Goal: Task Accomplishment & Management: Manage account settings

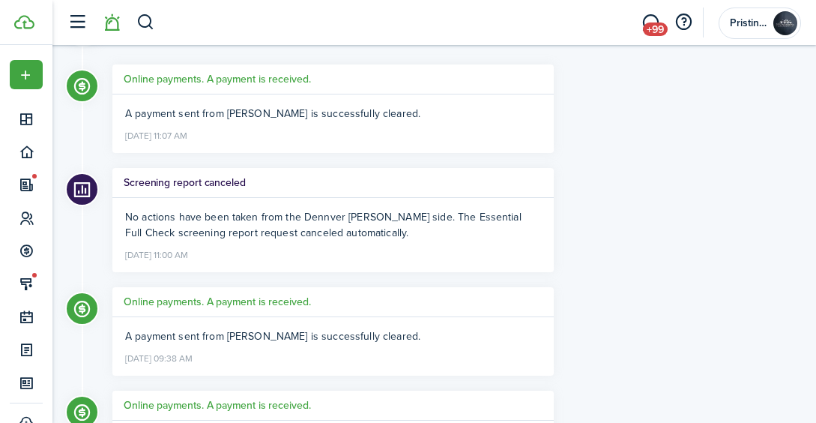
scroll to position [27, 0]
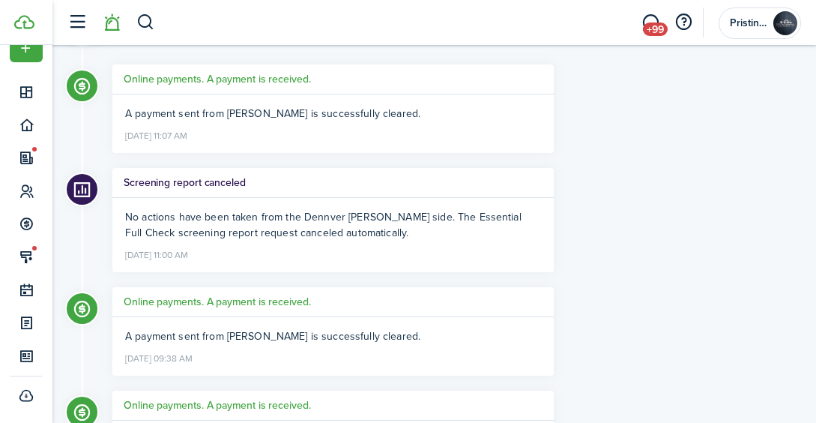
click at [115, 22] on li at bounding box center [111, 23] width 34 height 38
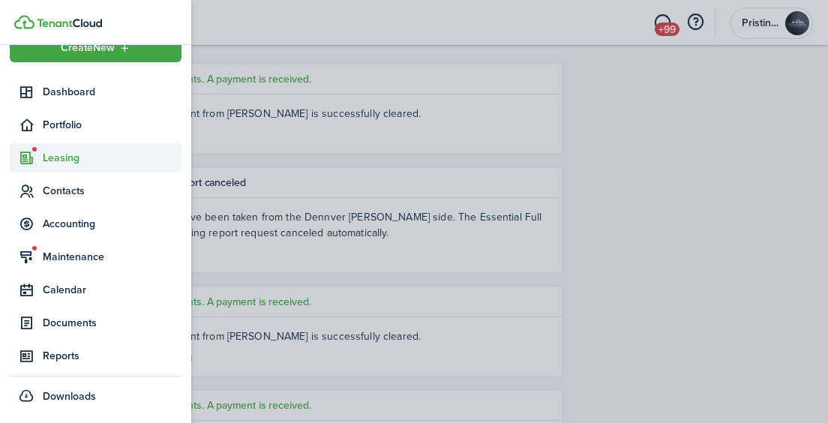
click at [49, 155] on span "Leasing" at bounding box center [112, 158] width 139 height 16
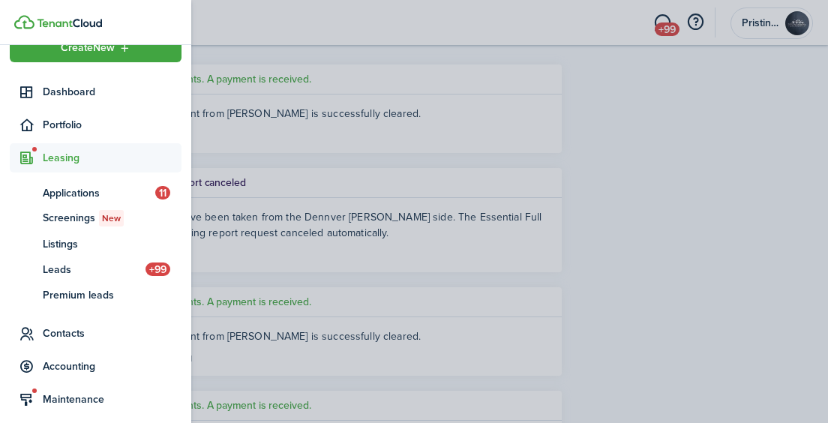
scroll to position [114, 0]
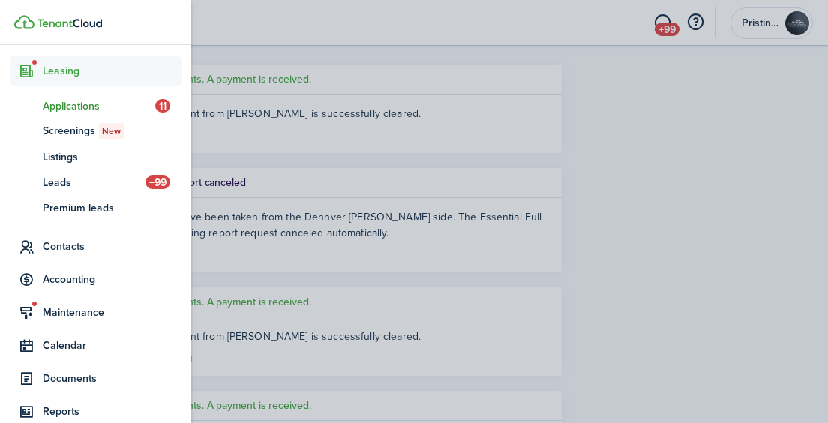
click at [66, 108] on span "Applications" at bounding box center [99, 106] width 112 height 16
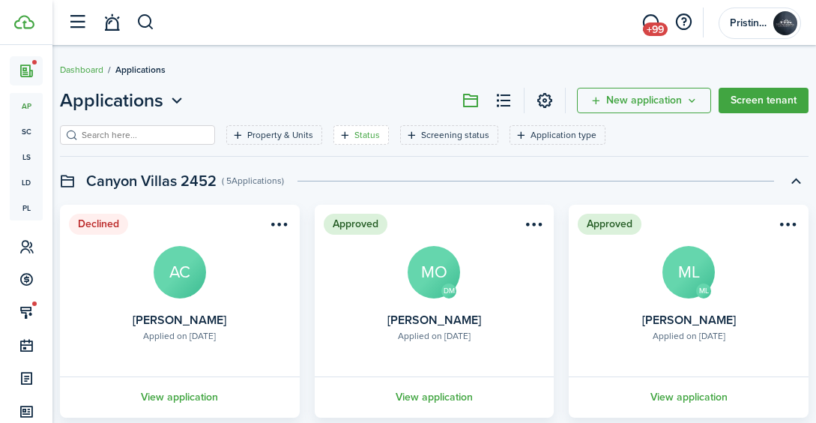
click at [355, 133] on filter-tag-label "Status" at bounding box center [367, 134] width 25 height 13
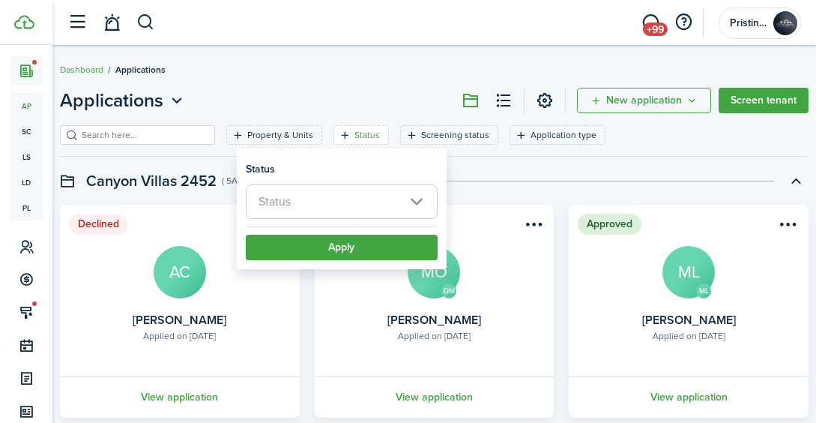
click at [309, 207] on span "Status" at bounding box center [342, 201] width 190 height 33
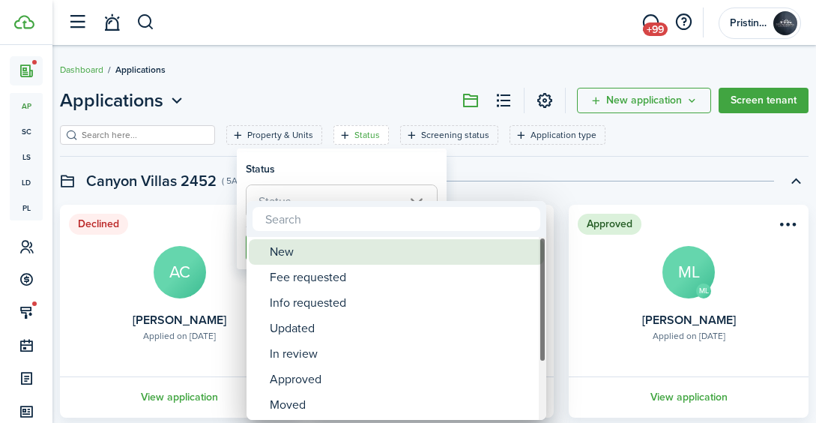
click at [303, 253] on div "New" at bounding box center [402, 251] width 265 height 25
type input "New"
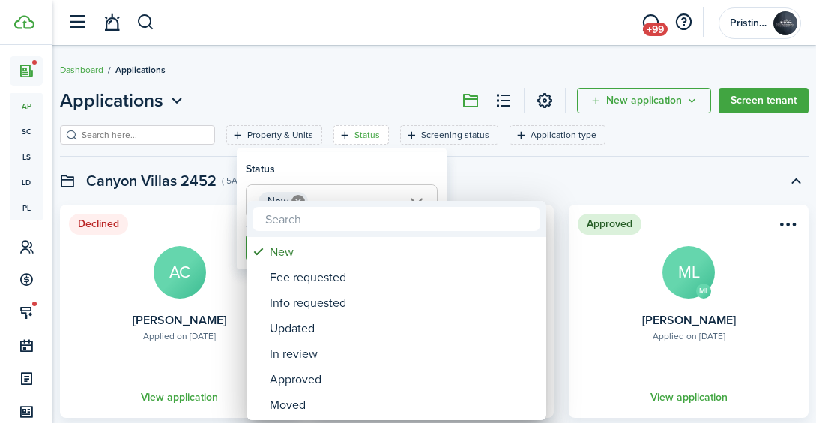
click at [470, 179] on div at bounding box center [408, 211] width 1056 height 663
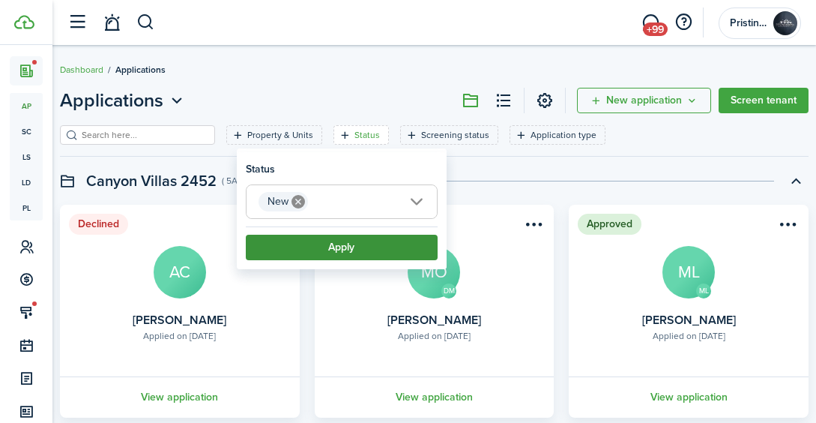
click at [361, 243] on button "Apply" at bounding box center [342, 247] width 192 height 25
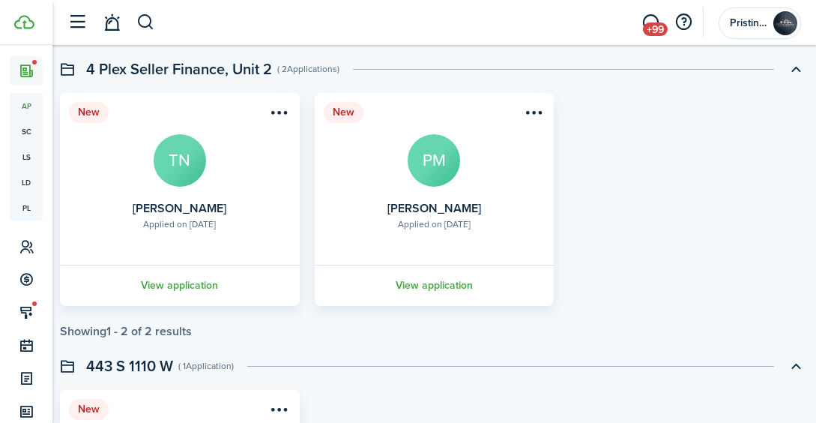
scroll to position [934, 0]
click at [204, 284] on link "View application" at bounding box center [180, 284] width 244 height 41
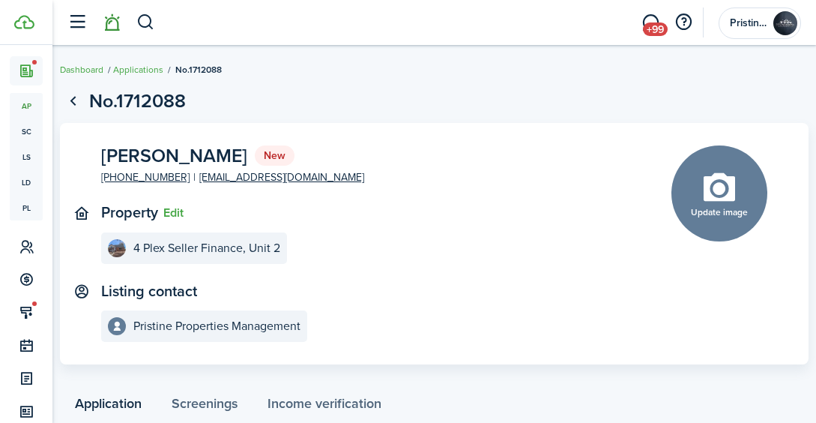
click at [115, 29] on link at bounding box center [111, 23] width 28 height 38
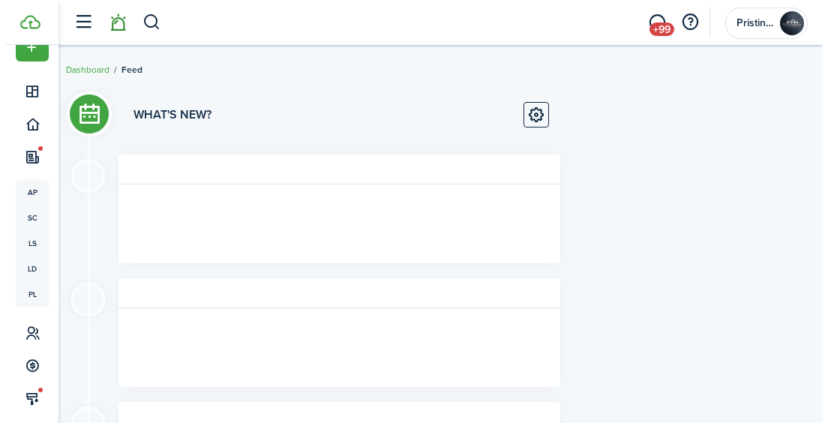
scroll to position [27, 0]
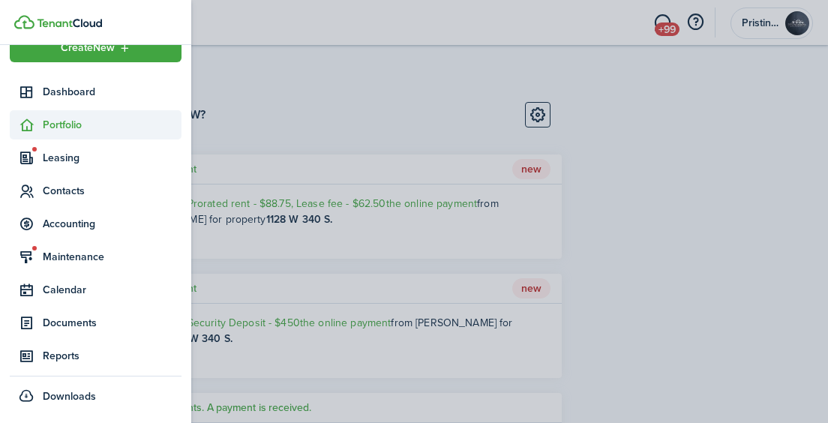
click at [57, 130] on span "Portfolio" at bounding box center [112, 125] width 139 height 16
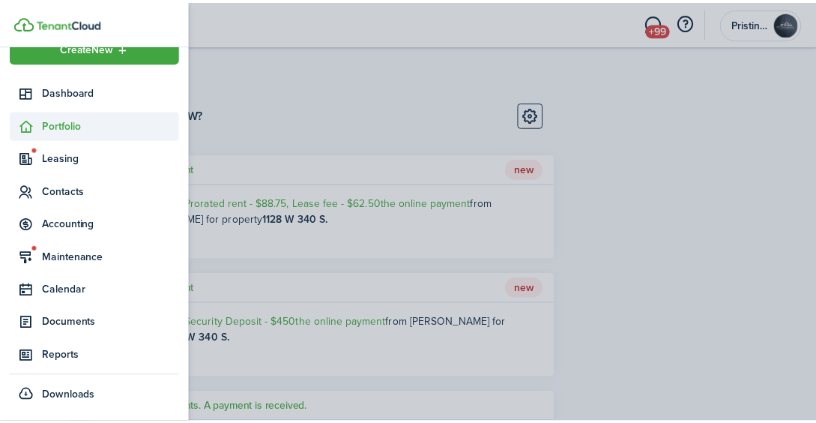
scroll to position [114, 0]
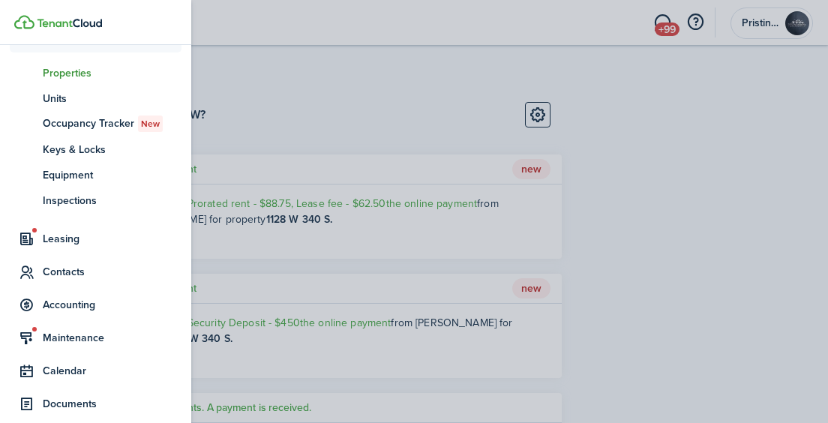
click at [66, 76] on span "Properties" at bounding box center [112, 73] width 139 height 16
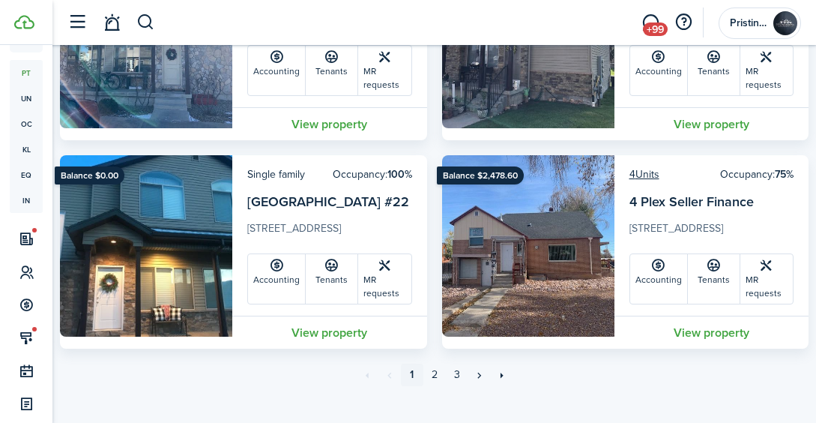
scroll to position [5041, 0]
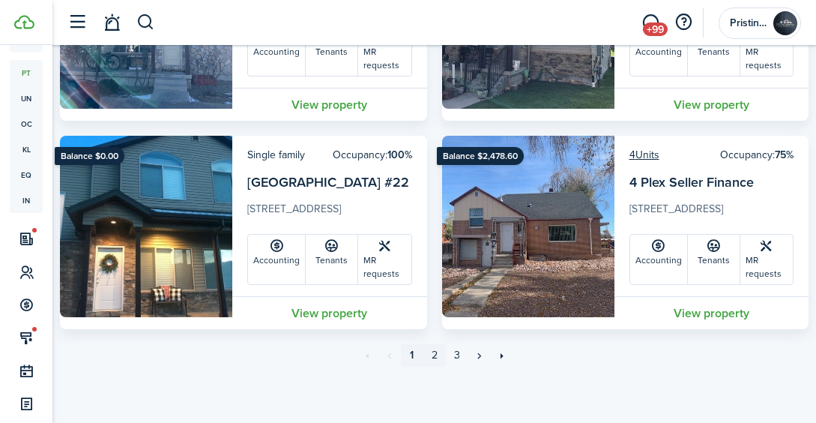
click at [433, 349] on link "2" at bounding box center [435, 355] width 22 height 22
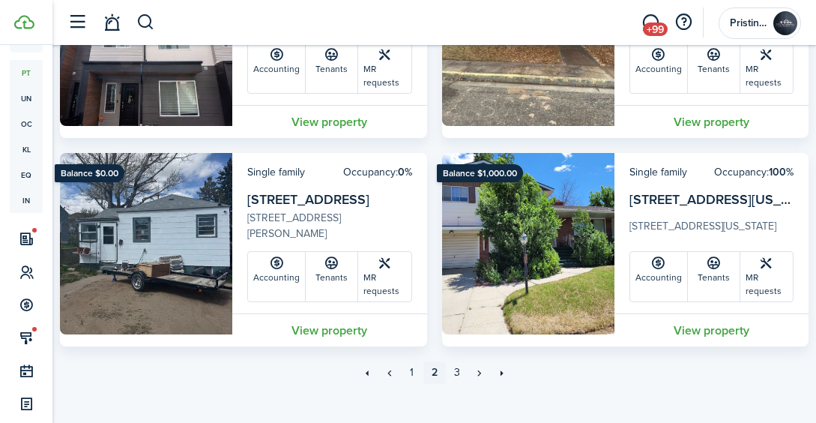
scroll to position [5041, 0]
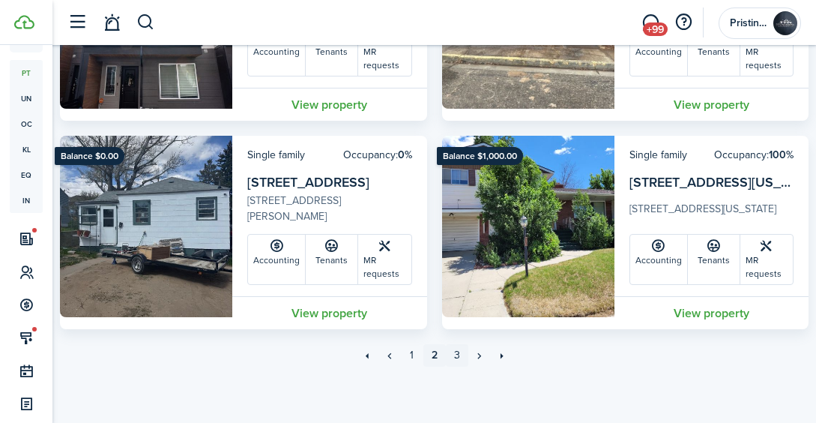
click at [454, 352] on link "3" at bounding box center [457, 355] width 22 height 22
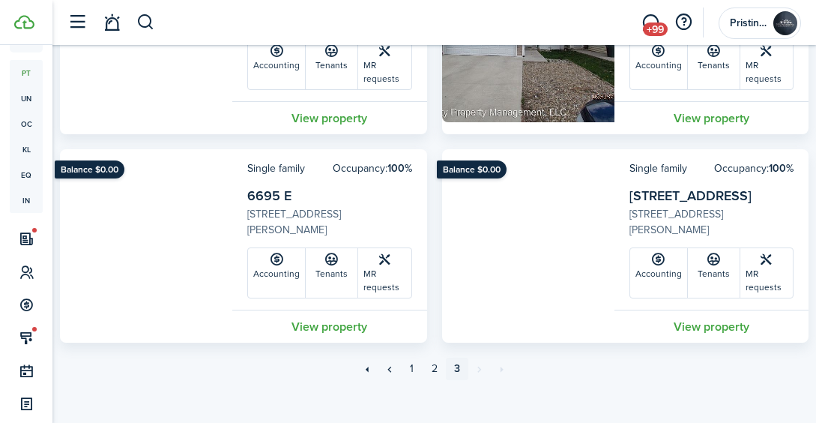
scroll to position [1285, 0]
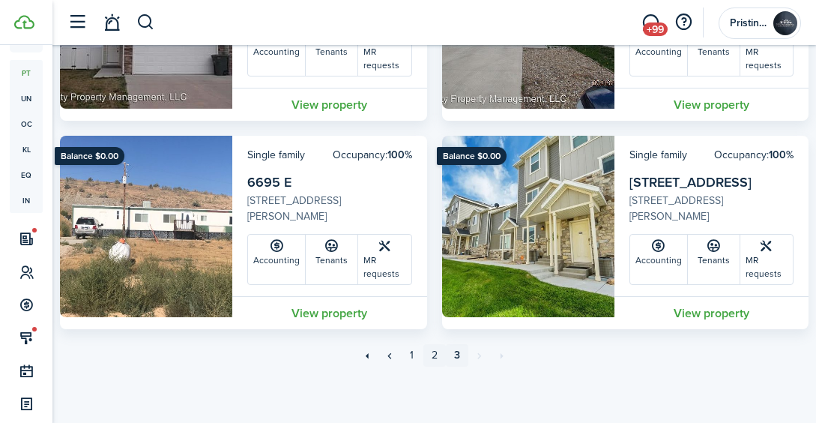
click at [432, 357] on link "2" at bounding box center [435, 355] width 22 height 22
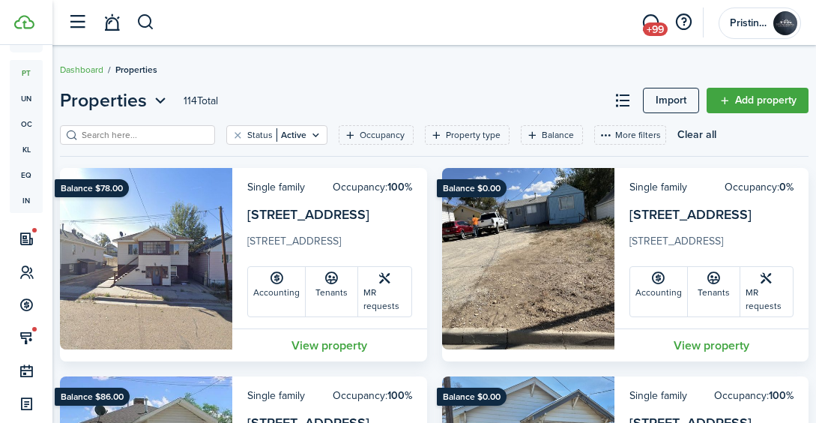
scroll to position [52, 0]
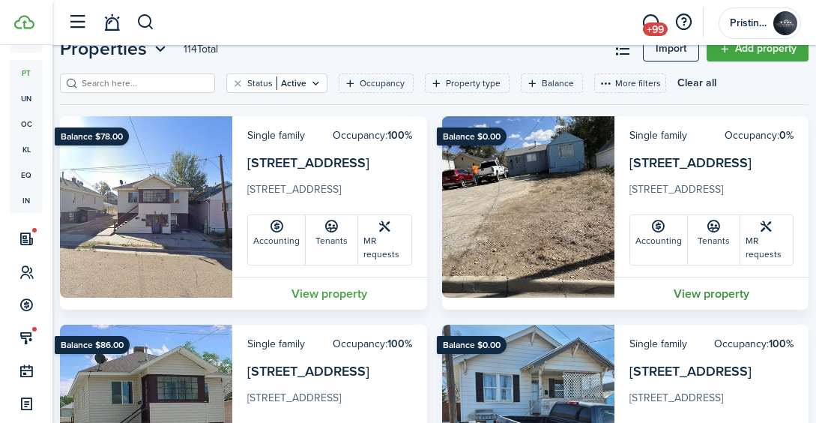
click at [702, 295] on link "View property" at bounding box center [712, 293] width 195 height 33
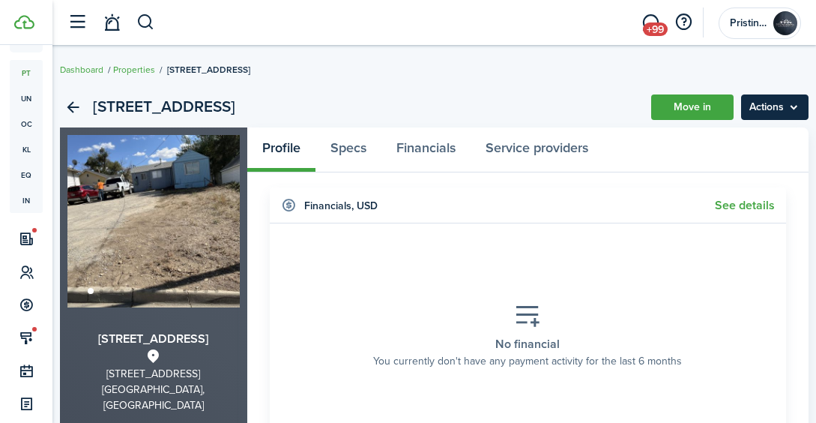
click at [786, 108] on menu-btn "Actions" at bounding box center [774, 106] width 67 height 25
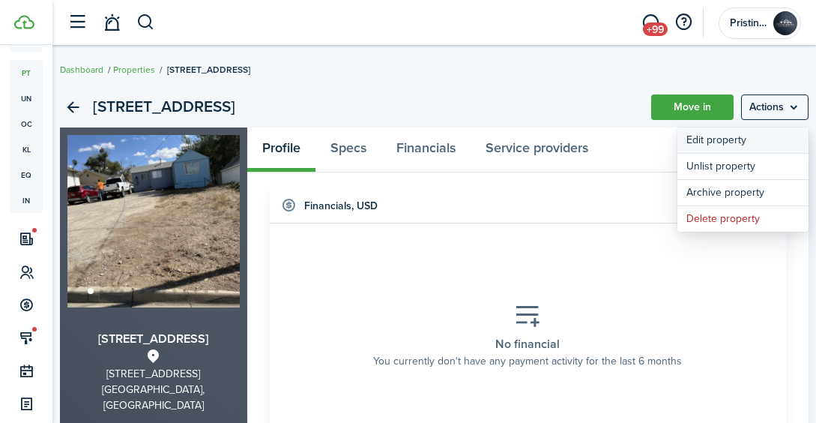
click at [726, 133] on link "Edit property" at bounding box center [743, 139] width 131 height 25
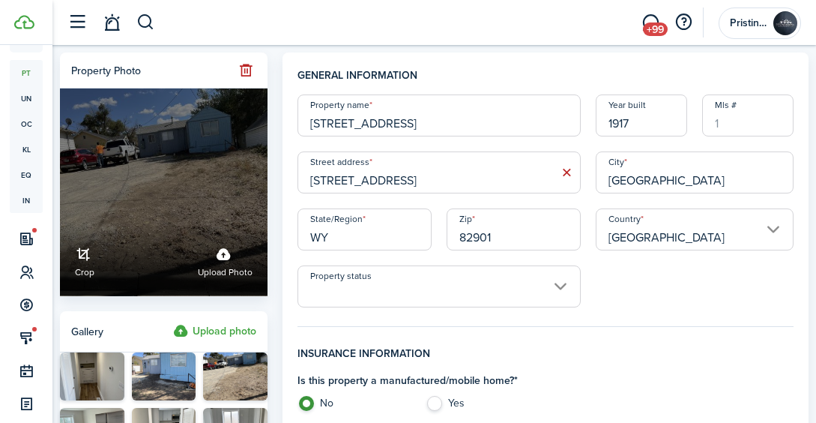
click at [220, 254] on label "Upload photo" at bounding box center [225, 261] width 55 height 40
click at [60, 226] on input "Crop Upload photo" at bounding box center [60, 226] width 0 height 0
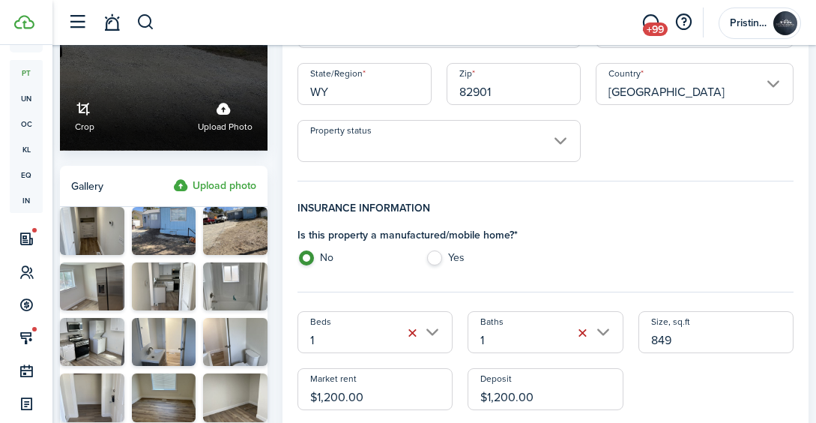
scroll to position [146, 0]
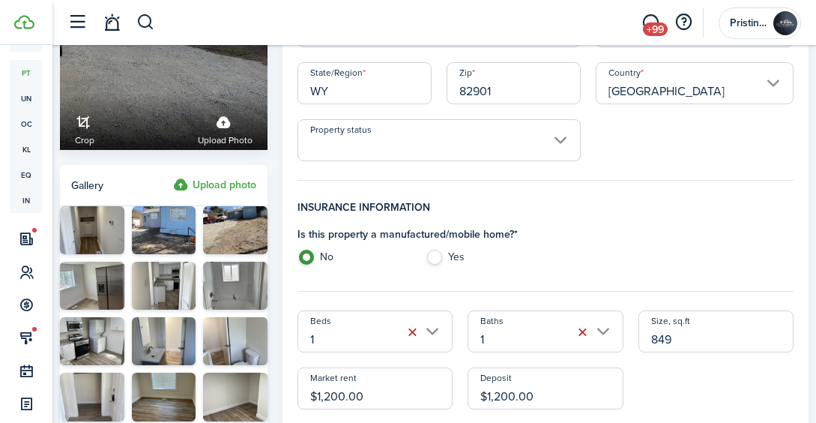
click at [212, 184] on label "Upload photo" at bounding box center [214, 185] width 83 height 18
click at [173, 176] on input "Upload photo" at bounding box center [173, 176] width 0 height 0
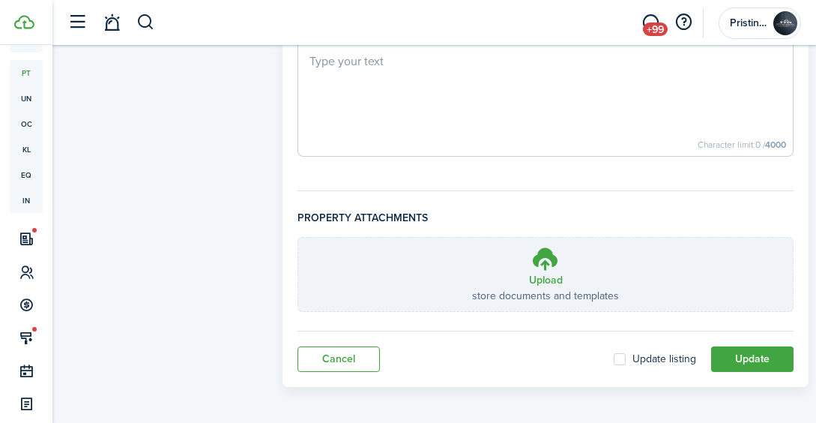
scroll to position [1181, 0]
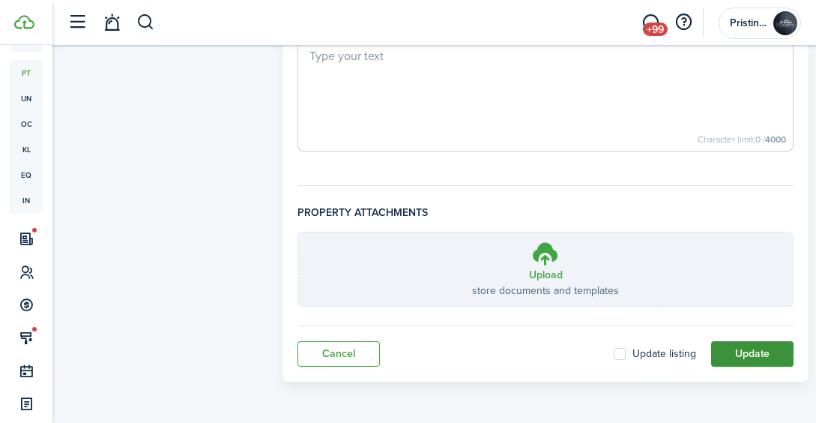
click at [735, 356] on button "Update" at bounding box center [752, 353] width 82 height 25
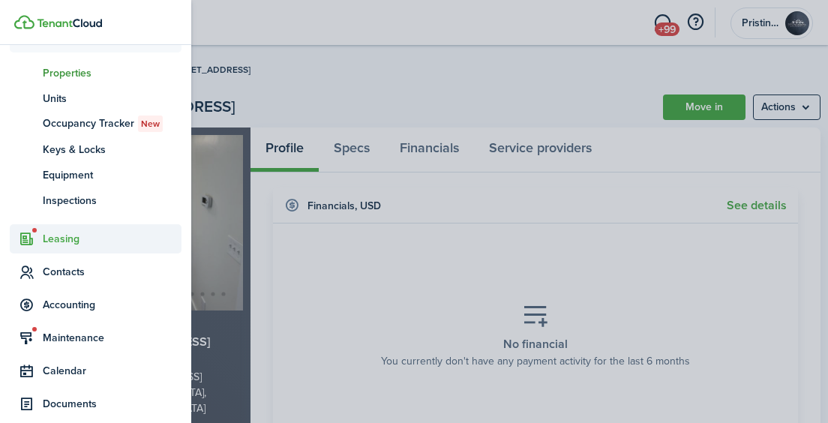
click at [61, 231] on span "Leasing" at bounding box center [112, 239] width 139 height 16
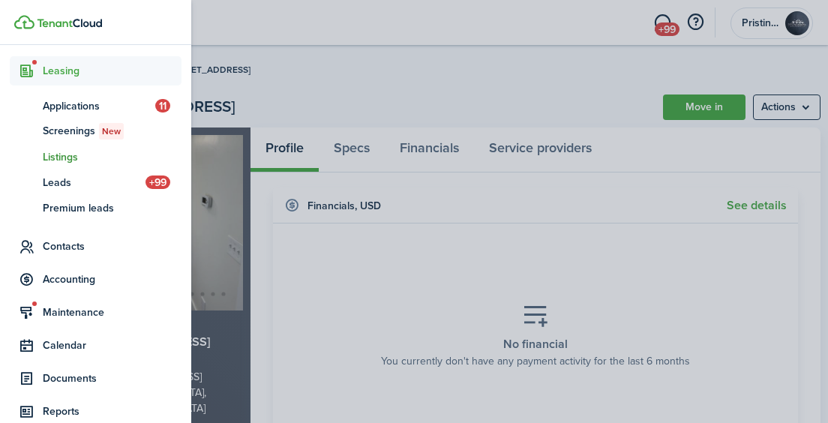
click at [64, 152] on span "Listings" at bounding box center [112, 157] width 139 height 16
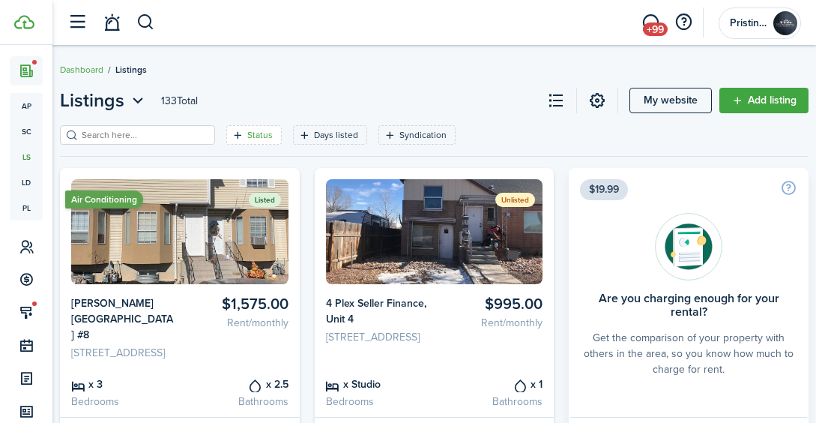
click at [247, 130] on filter-tag-label "Status" at bounding box center [259, 134] width 25 height 13
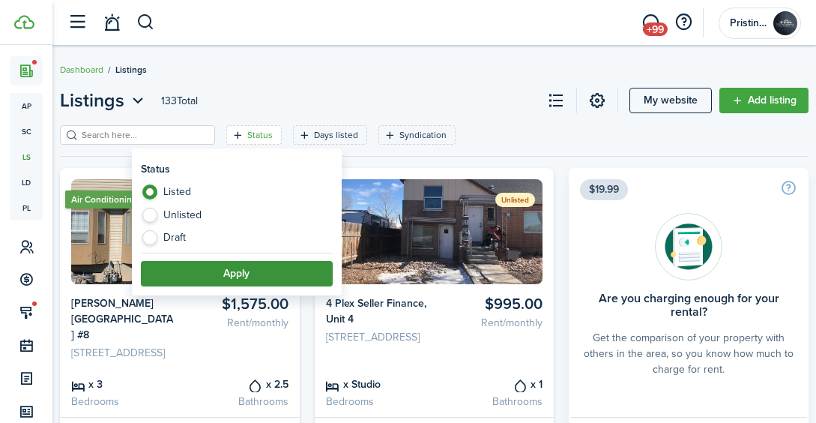
click at [224, 271] on button "Apply" at bounding box center [237, 273] width 192 height 25
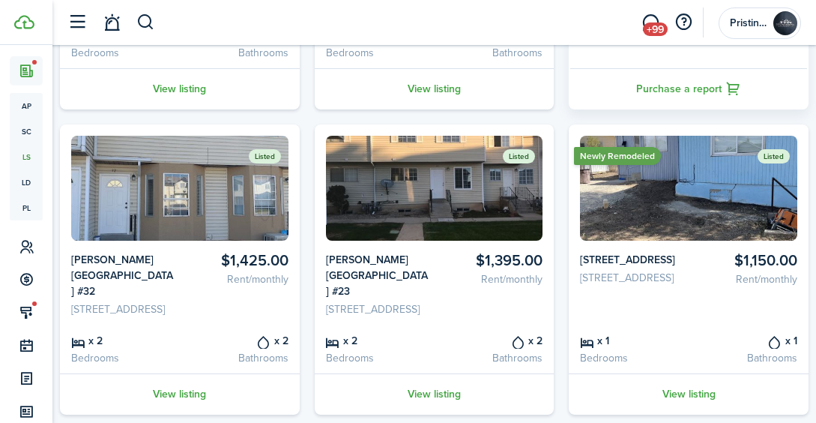
scroll to position [349, 0]
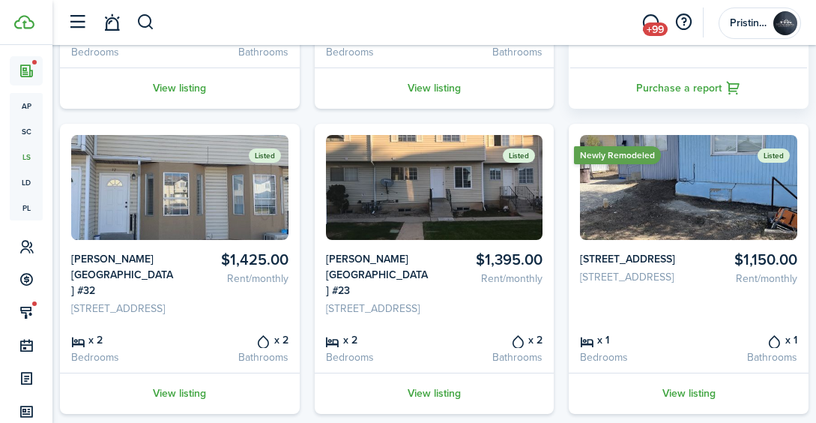
click at [663, 230] on img at bounding box center [688, 187] width 217 height 105
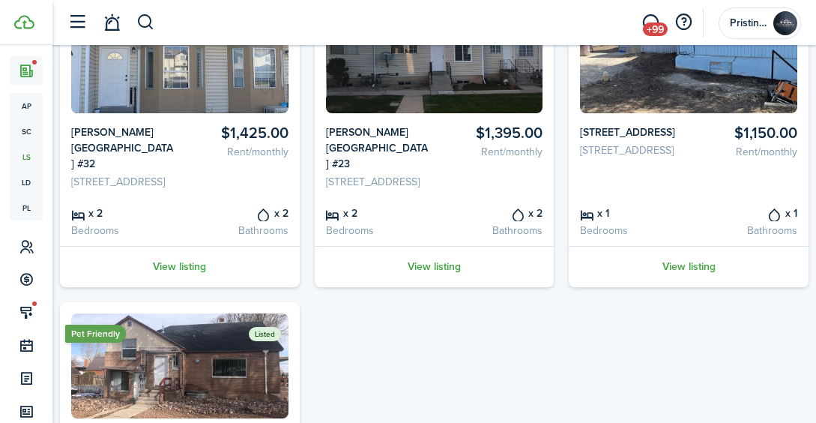
scroll to position [478, 0]
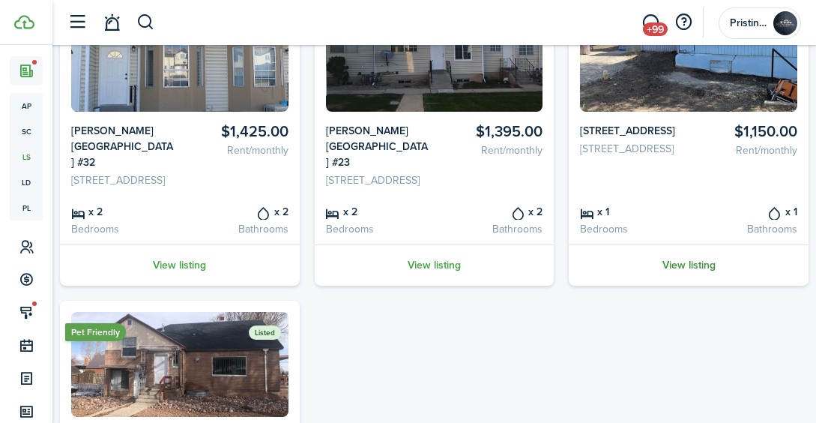
click at [675, 286] on link "View listing" at bounding box center [689, 264] width 240 height 41
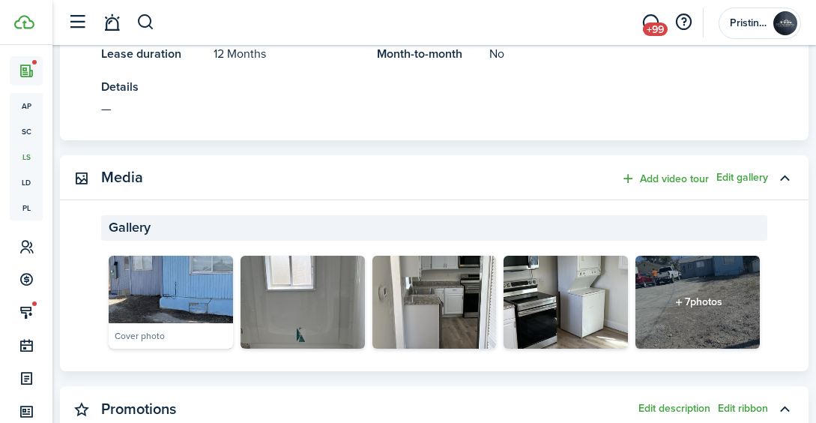
scroll to position [661, 0]
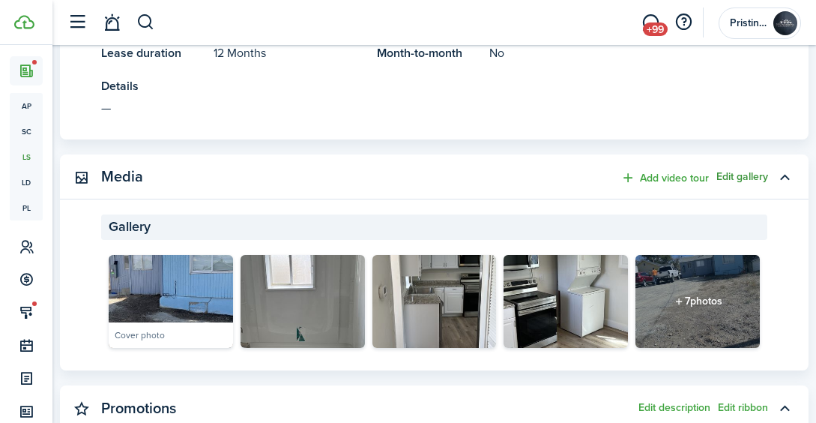
click at [732, 171] on button "Edit gallery" at bounding box center [743, 177] width 52 height 12
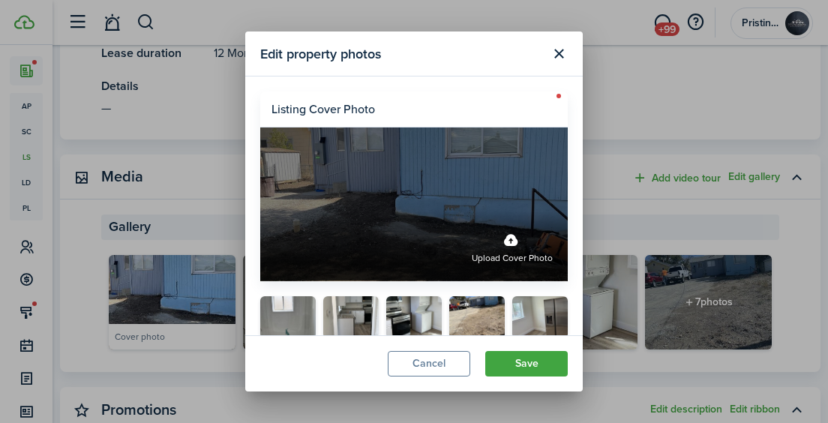
click at [502, 229] on label "Upload cover photo" at bounding box center [512, 246] width 81 height 40
click at [260, 211] on input "Upload cover photo" at bounding box center [260, 211] width 0 height 0
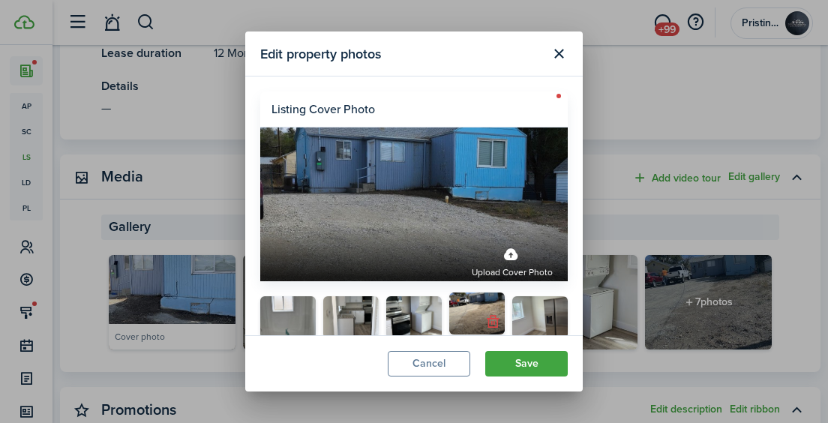
click at [482, 312] on button "button" at bounding box center [492, 321] width 21 height 21
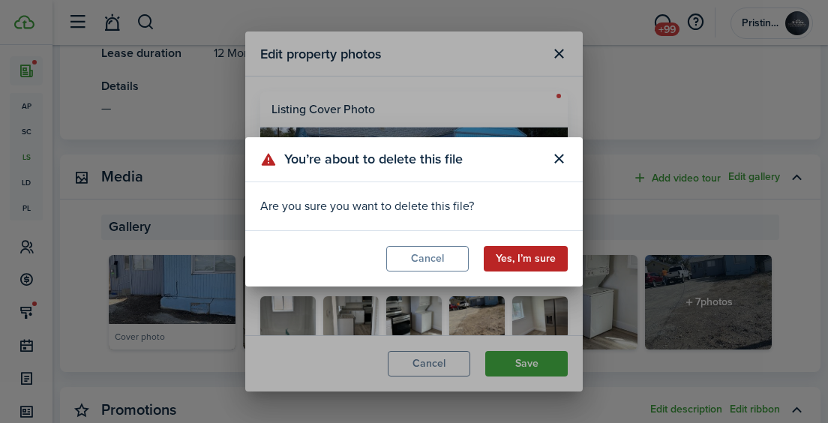
click at [501, 253] on button "Yes, I’m sure" at bounding box center [526, 258] width 84 height 25
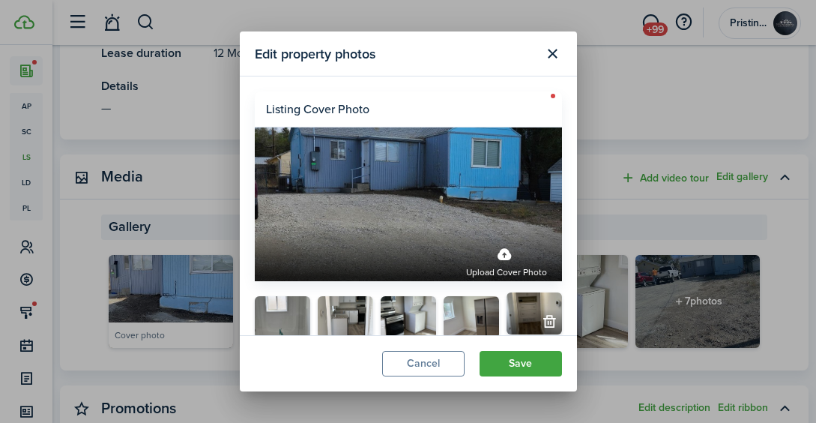
scroll to position [89, 0]
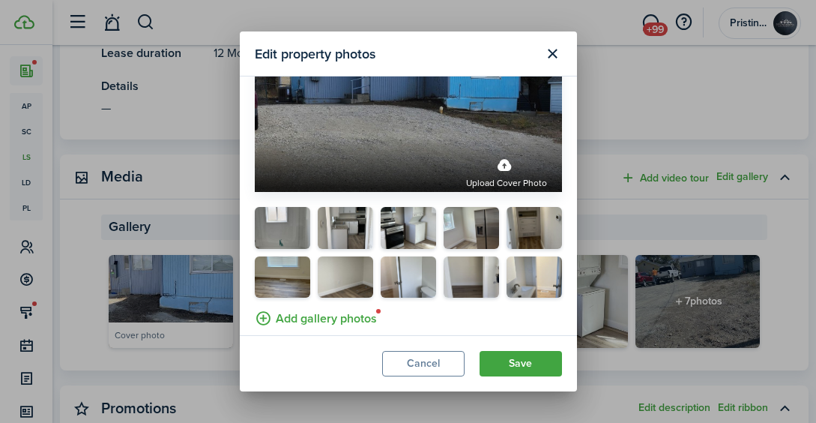
click at [337, 313] on label "Add gallery photos" at bounding box center [316, 316] width 122 height 23
click at [255, 305] on input "Add gallery photos" at bounding box center [255, 305] width 0 height 0
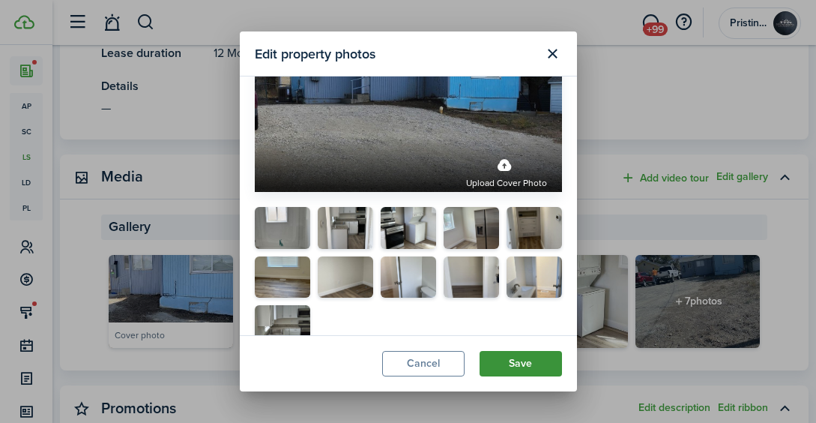
click at [505, 358] on button "Save" at bounding box center [521, 363] width 82 height 25
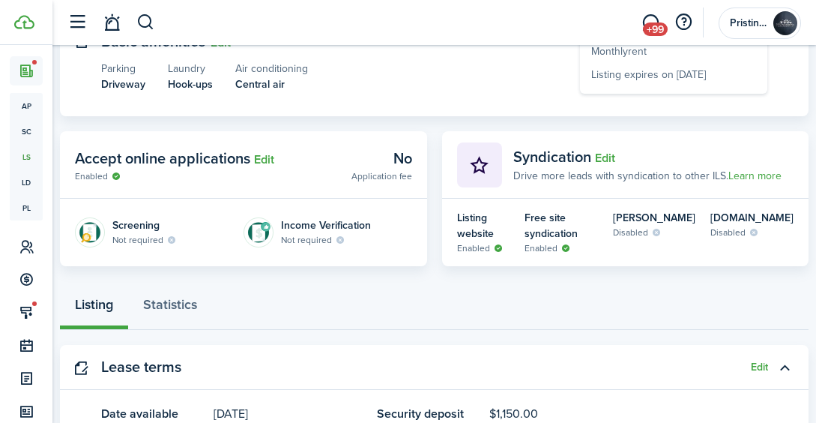
scroll to position [232, 0]
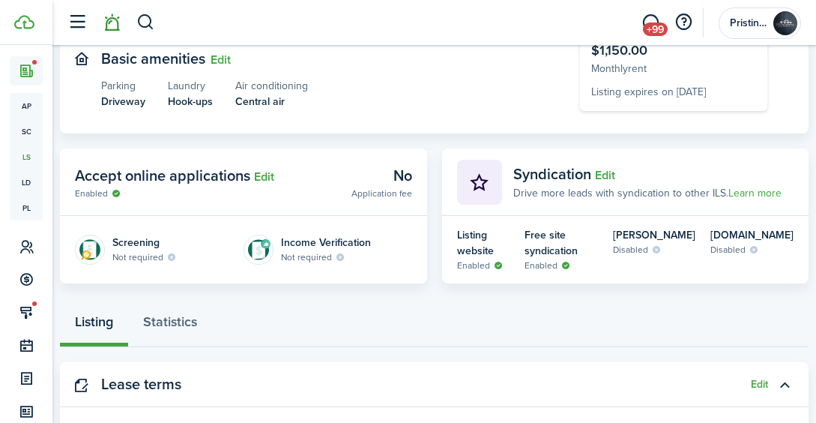
click at [115, 23] on link at bounding box center [111, 23] width 28 height 38
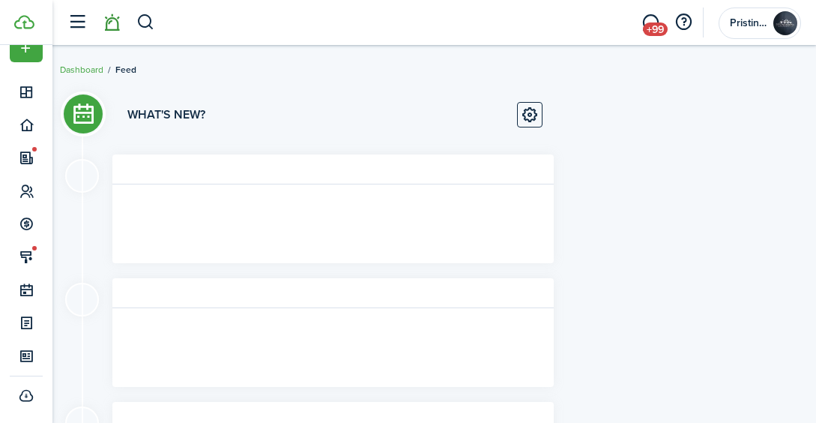
scroll to position [27, 0]
